Goal: Task Accomplishment & Management: Manage account settings

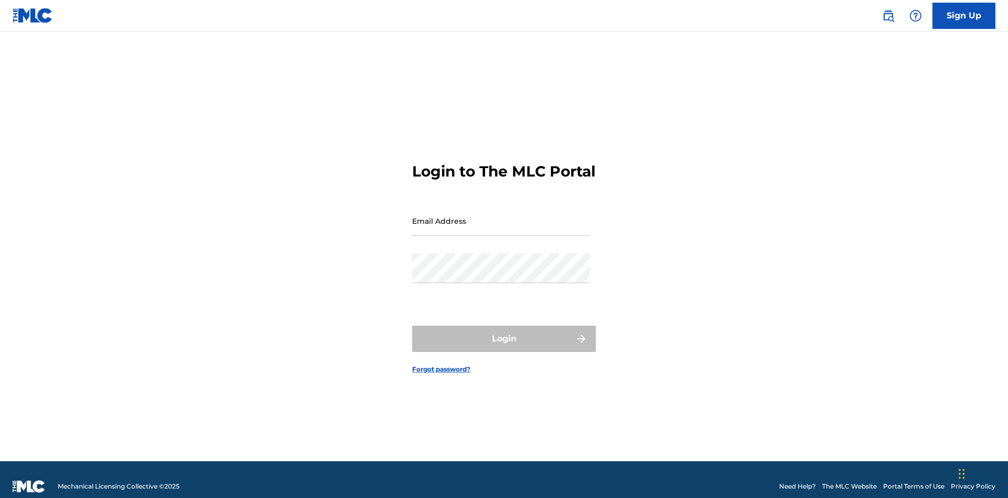
scroll to position [14, 0]
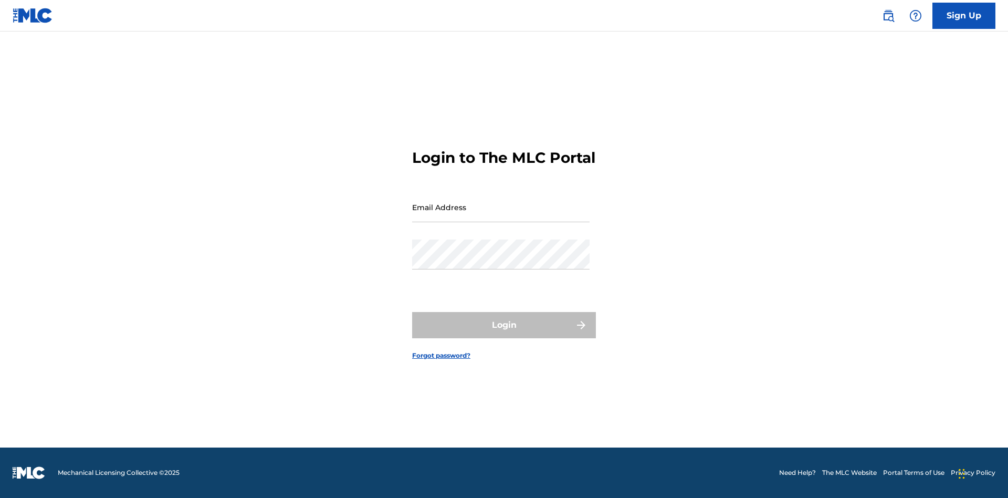
click at [501, 216] on input "Email Address" at bounding box center [500, 207] width 177 height 30
type input "[PERSON_NAME][EMAIL_ADDRESS][PERSON_NAME][DOMAIN_NAME]"
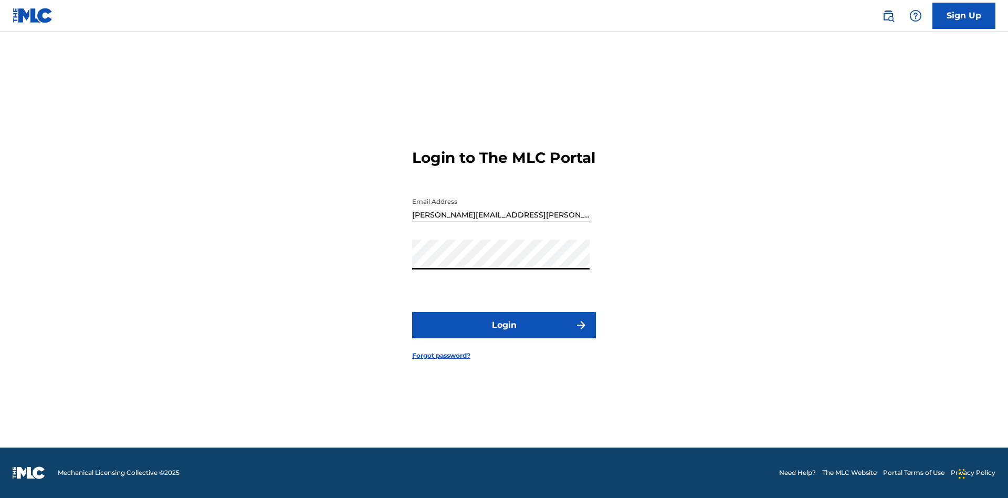
click at [504, 334] on button "Login" at bounding box center [504, 325] width 184 height 26
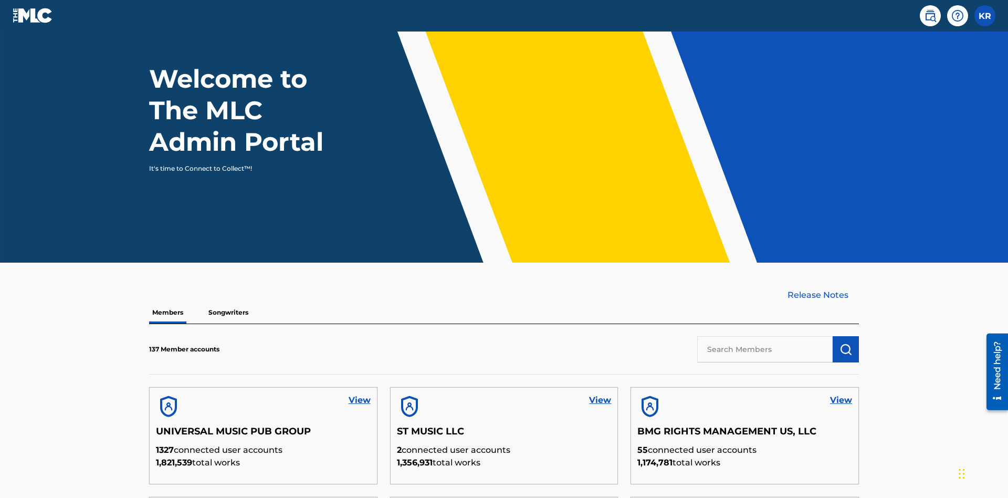
scroll to position [318, 0]
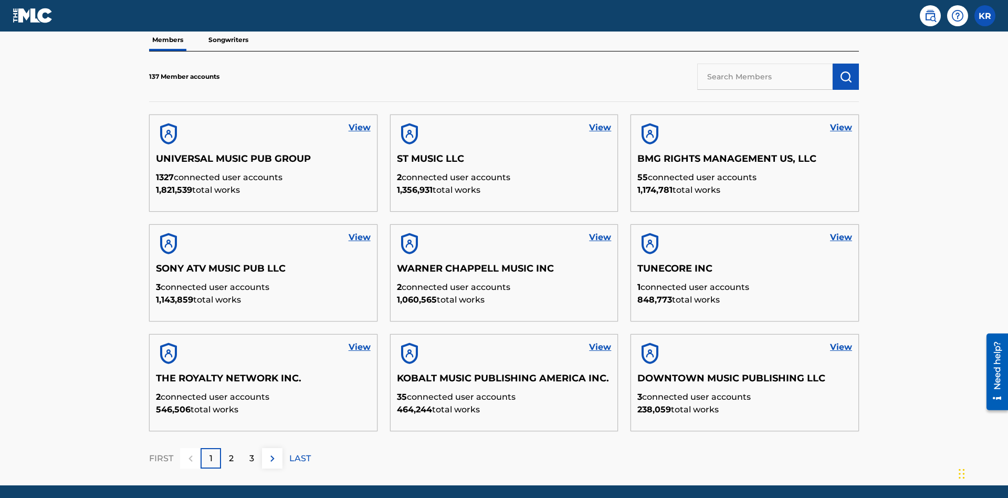
click at [765, 76] on input "text" at bounding box center [764, 77] width 135 height 26
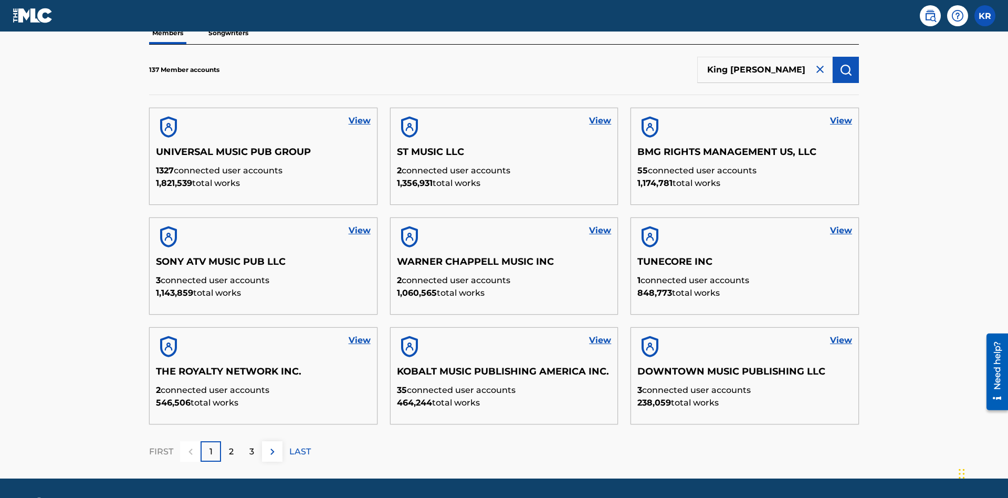
type input "King [PERSON_NAME]"
click at [846, 69] on img "submit" at bounding box center [845, 70] width 13 height 13
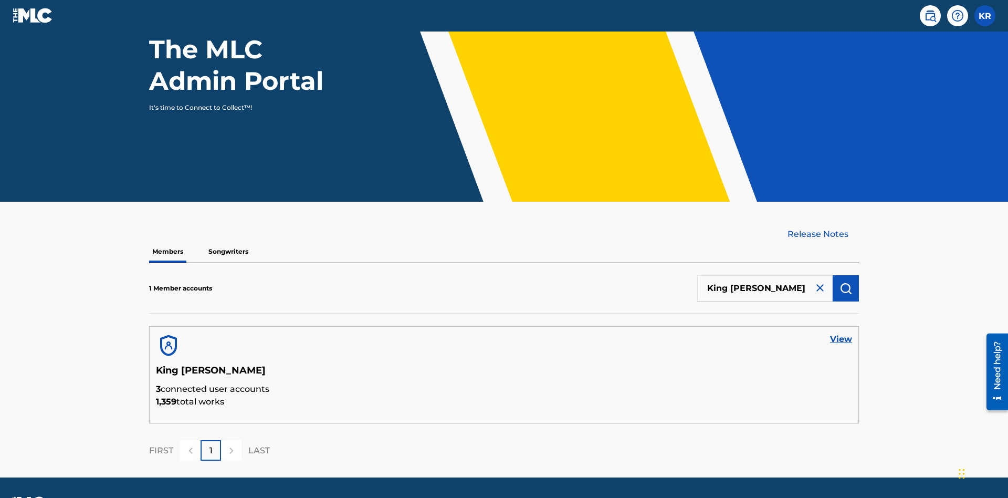
scroll to position [136, 0]
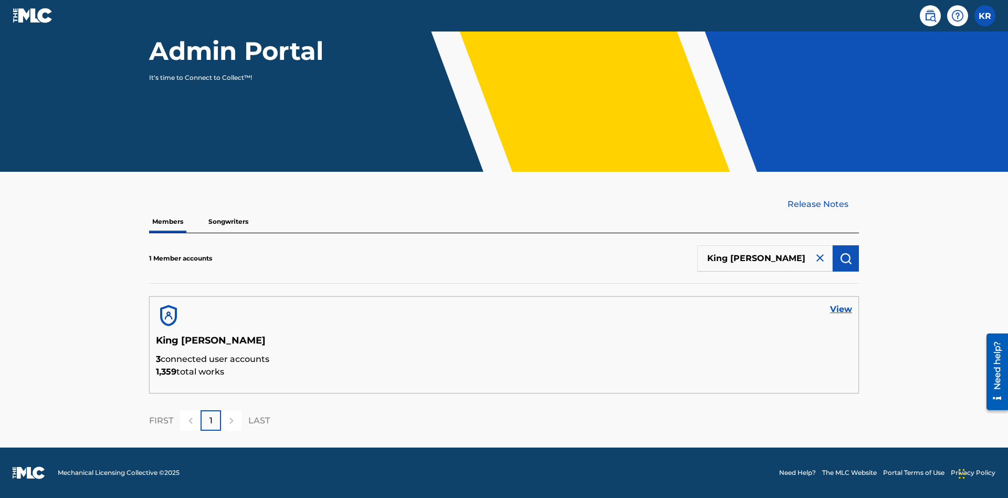
click at [841, 309] on link "View" at bounding box center [841, 309] width 22 height 13
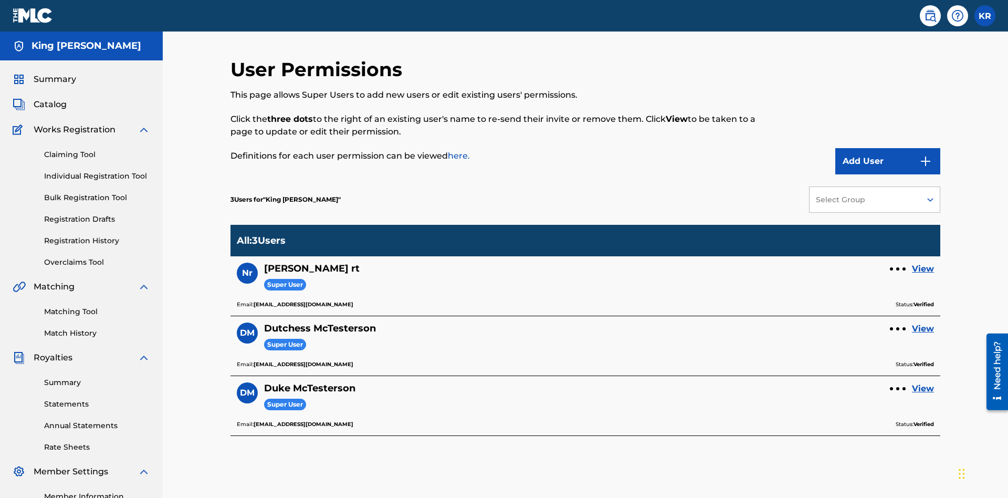
click at [923, 322] on link "View" at bounding box center [923, 328] width 22 height 13
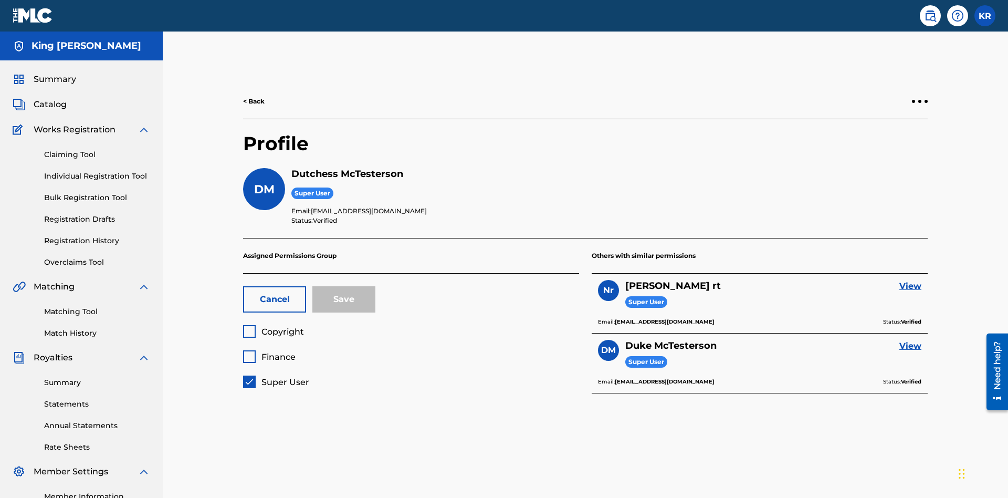
click at [276, 377] on span "Super User" at bounding box center [285, 382] width 48 height 10
click at [273, 326] on span "Copyright" at bounding box center [282, 331] width 43 height 10
